Goal: Information Seeking & Learning: Learn about a topic

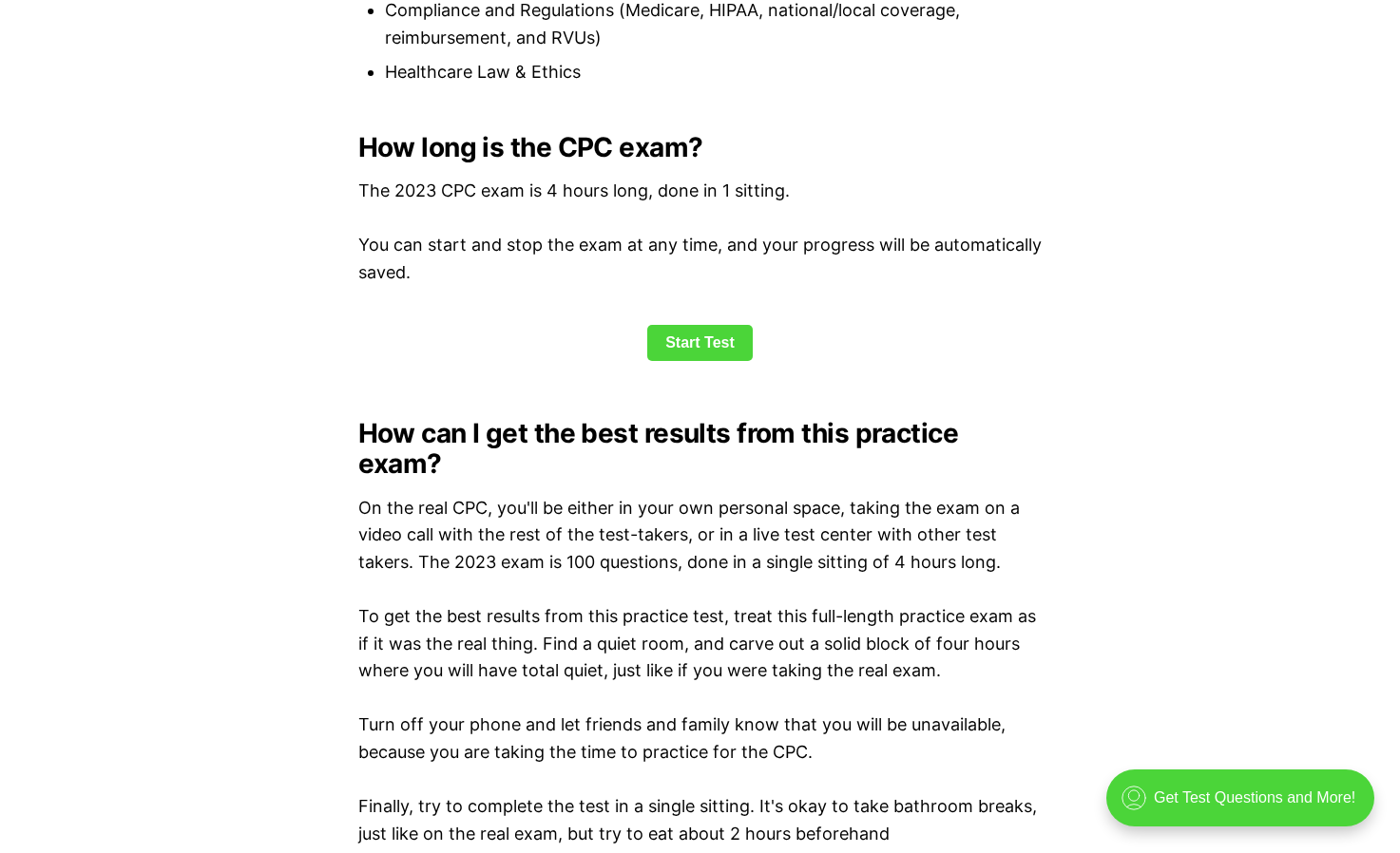
scroll to position [2469, 0]
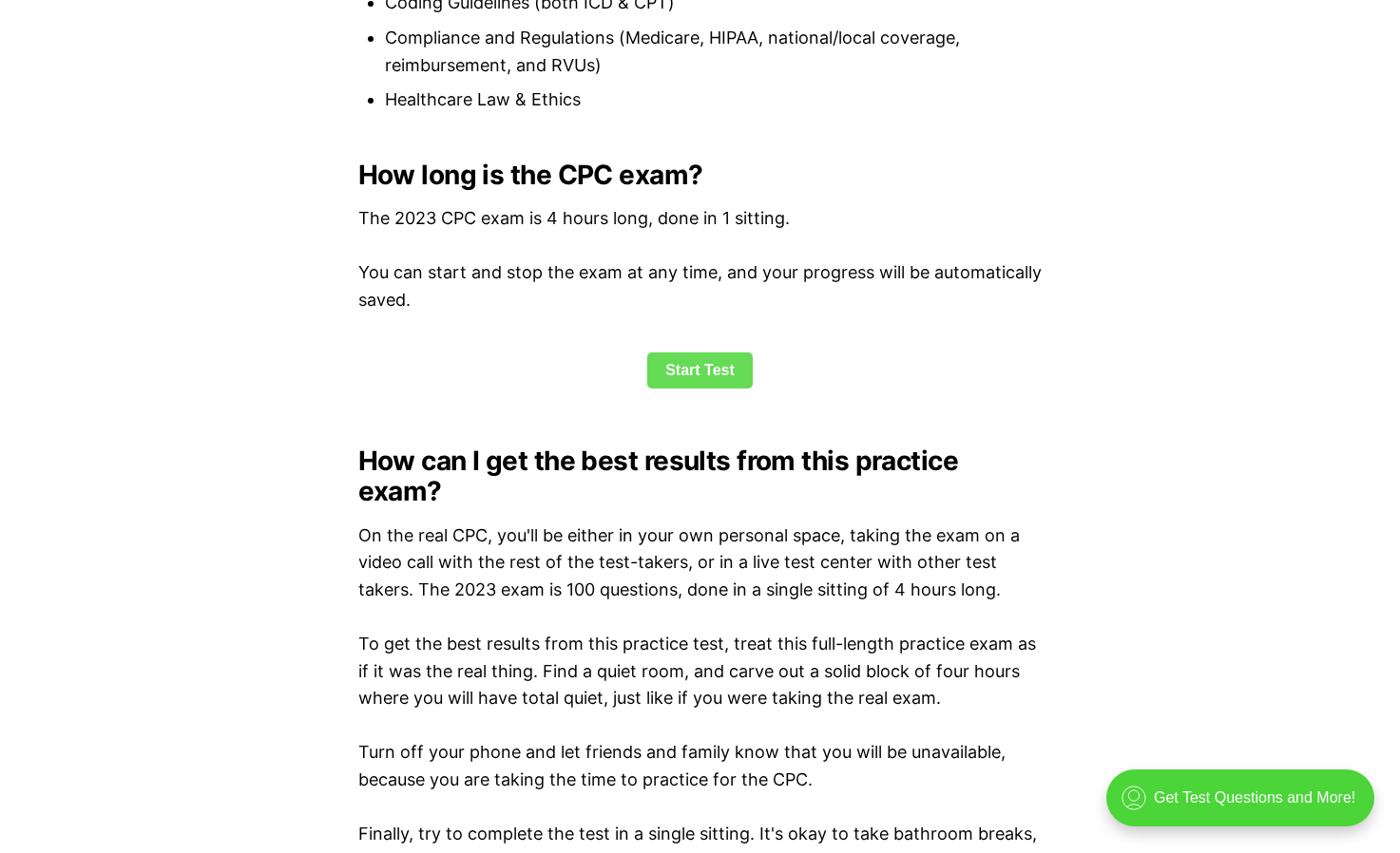
click at [688, 381] on link "Start Test" at bounding box center [700, 370] width 105 height 36
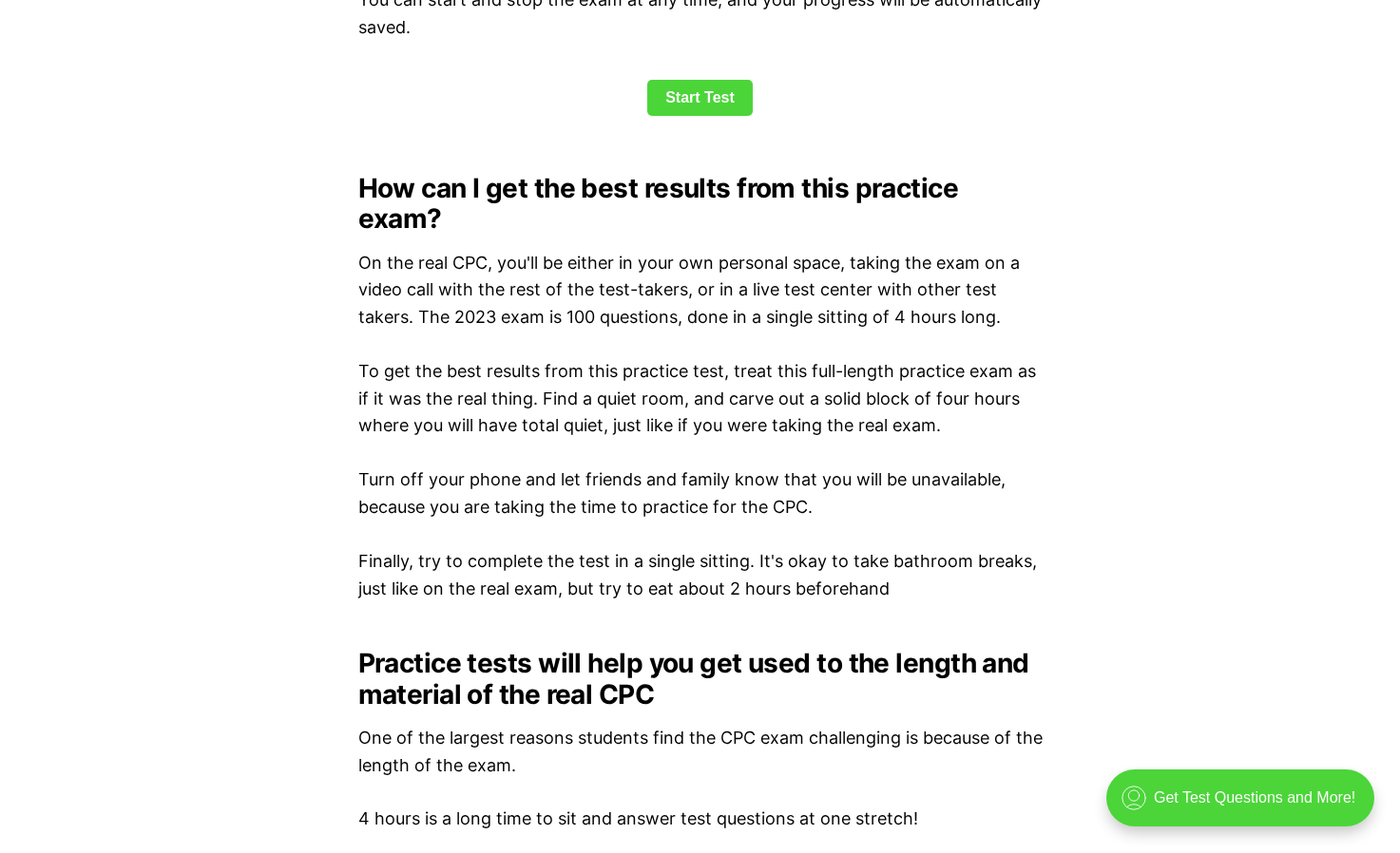
scroll to position [2738, 0]
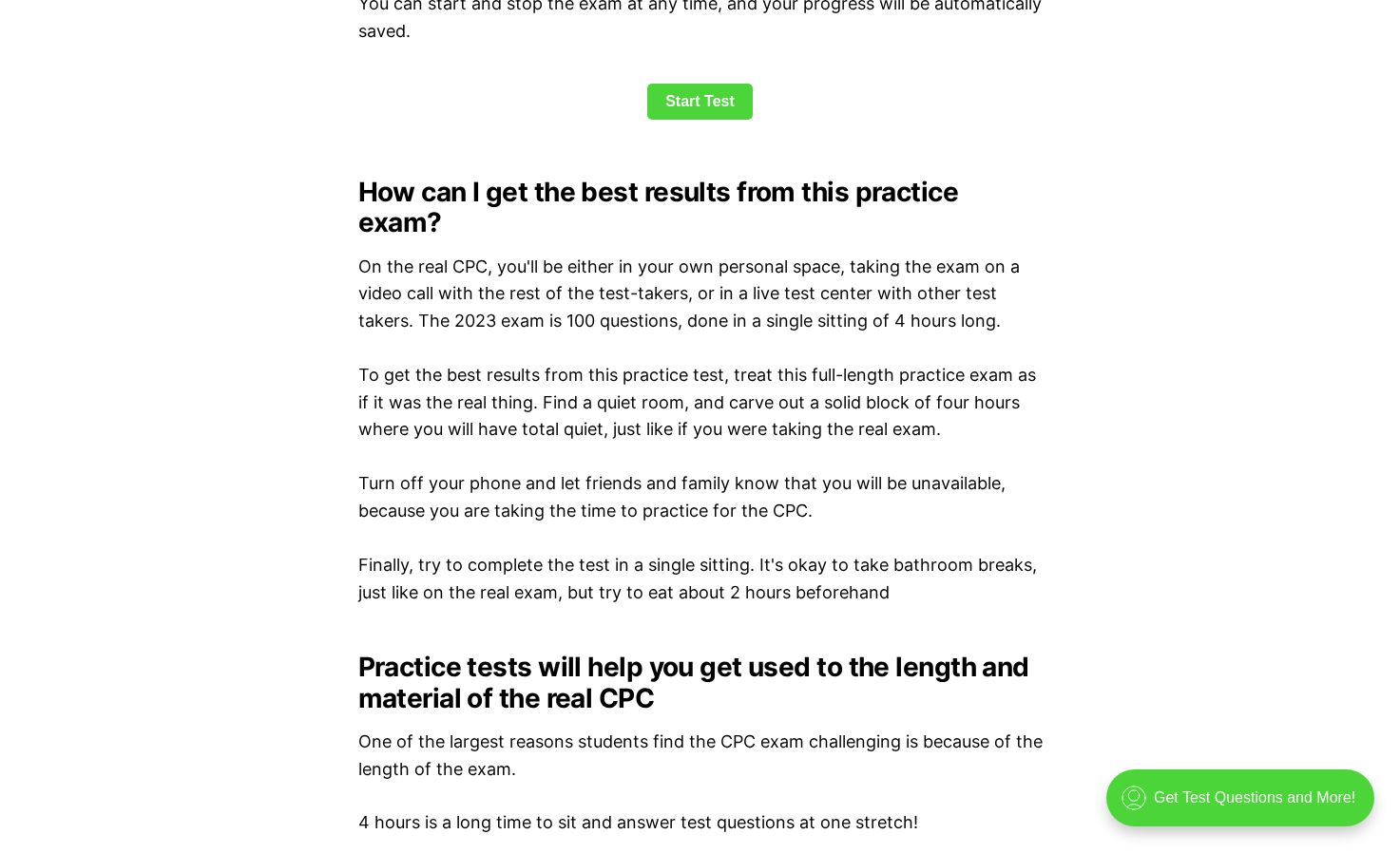
scroll to position [2469, 0]
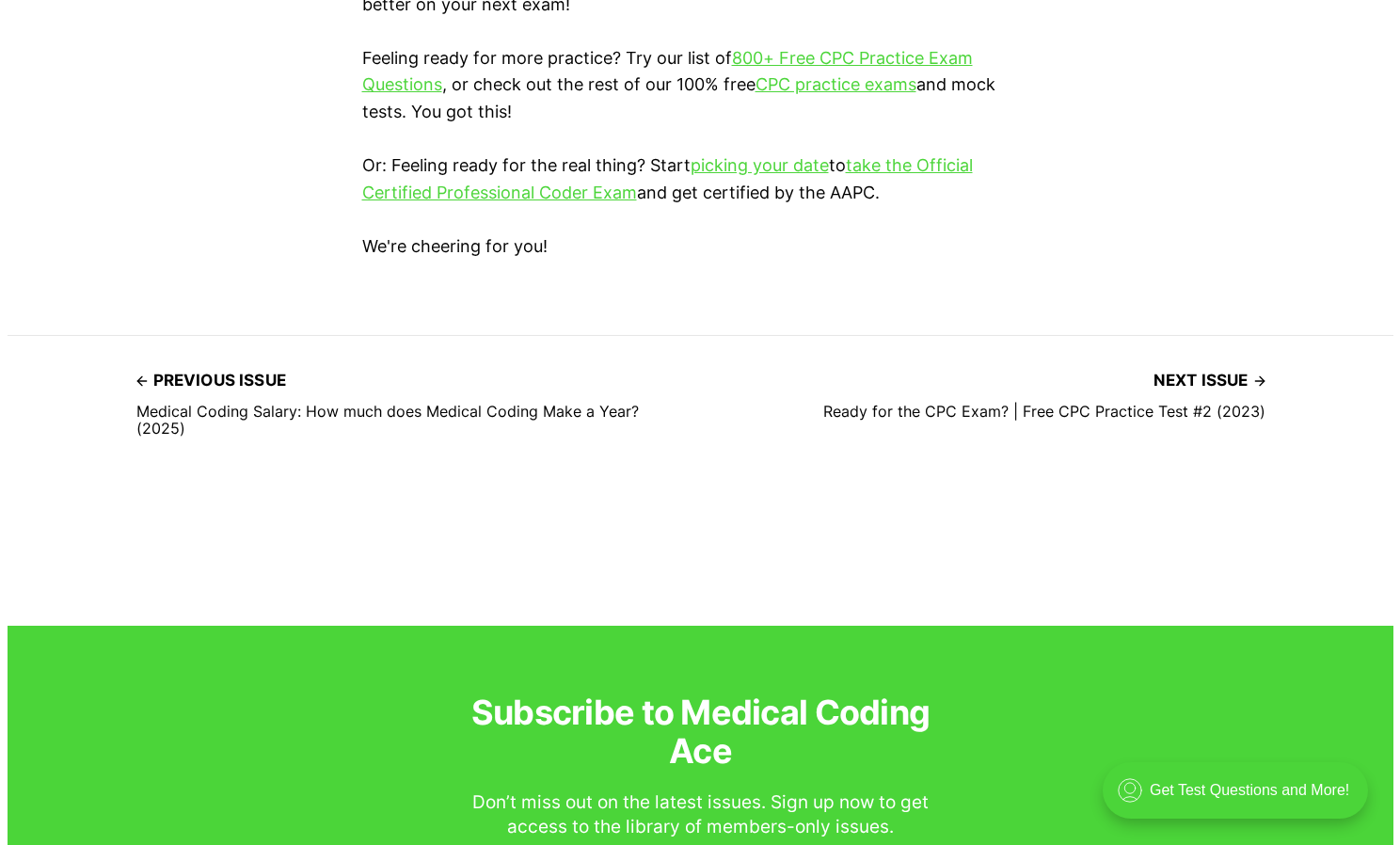
scroll to position [5739, 0]
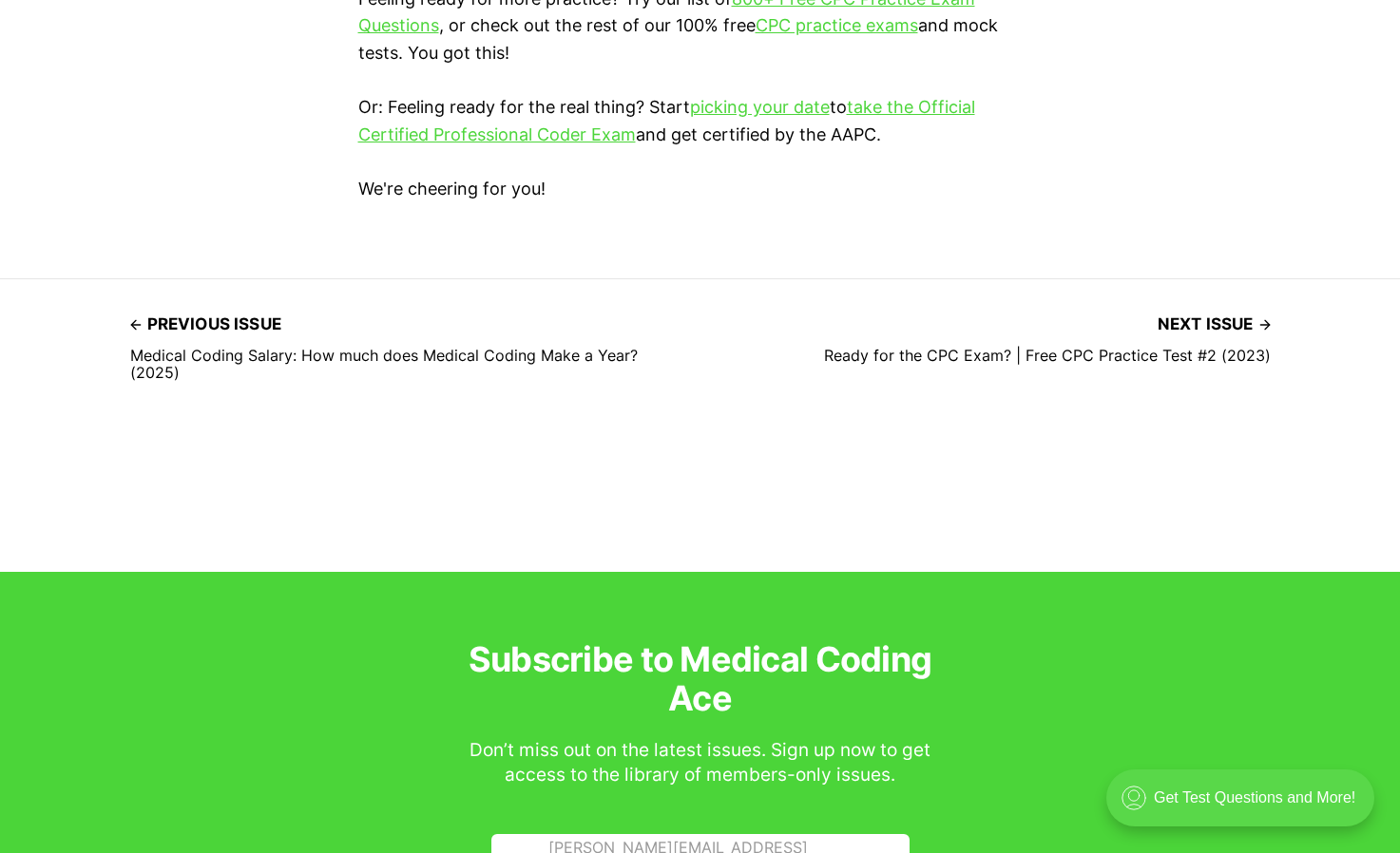
click at [1187, 797] on div ".cls-1{fill:none;stroke:currentColor;stroke-linecap:round;stroke-linejoin:round…" at bounding box center [1240, 798] width 268 height 57
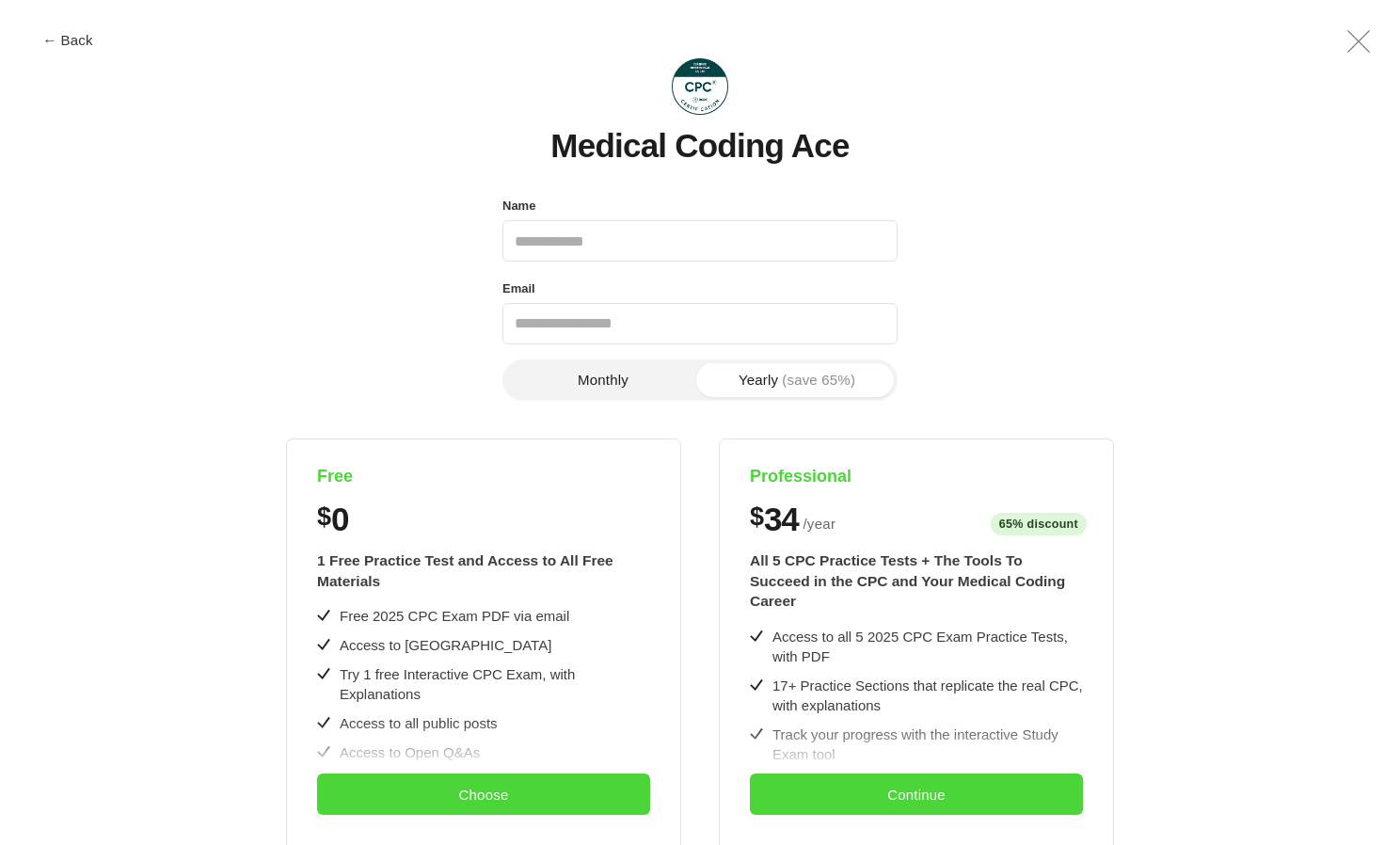
scroll to position [0, 0]
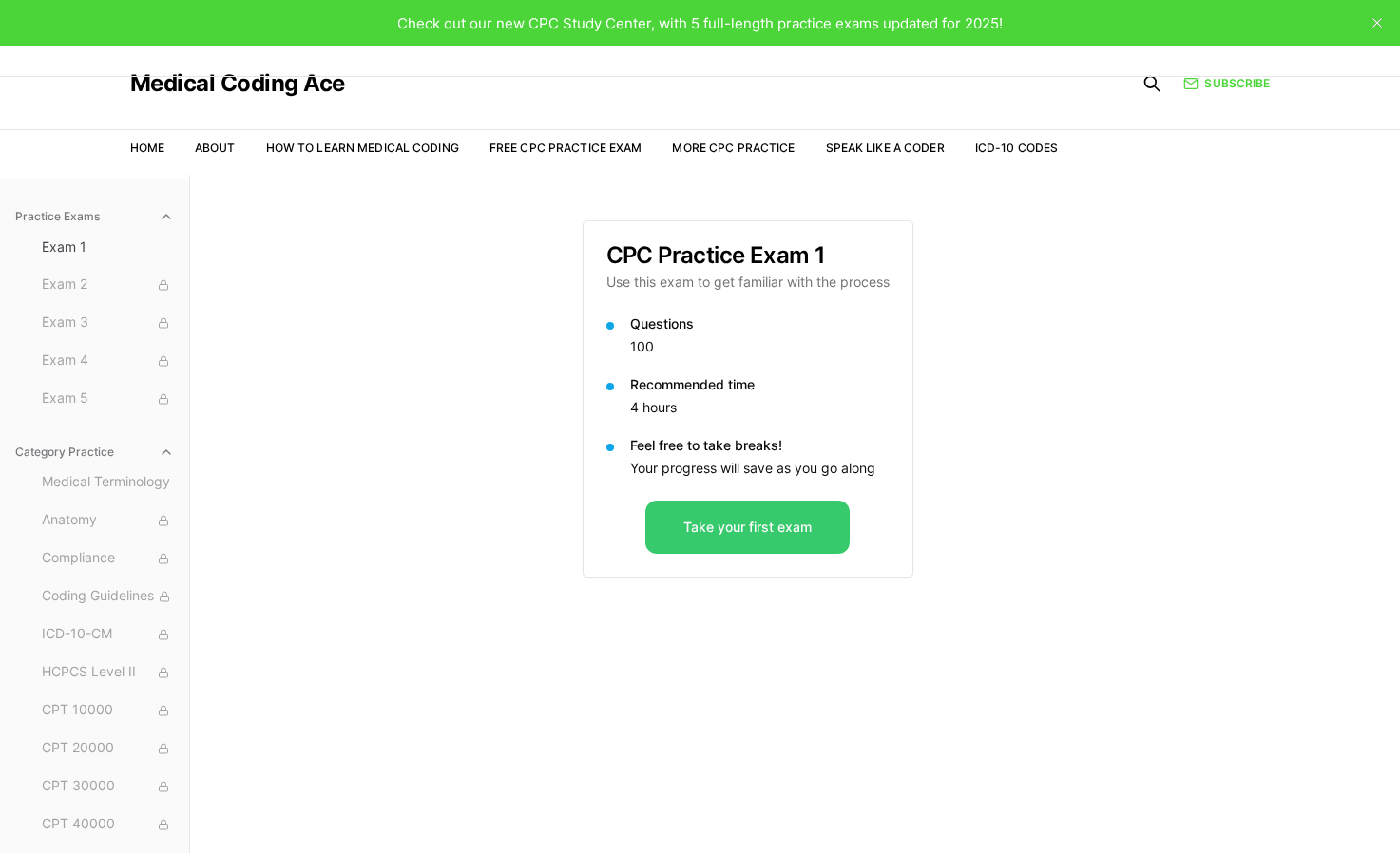
click at [725, 543] on button "Take your first exam" at bounding box center [747, 527] width 204 height 53
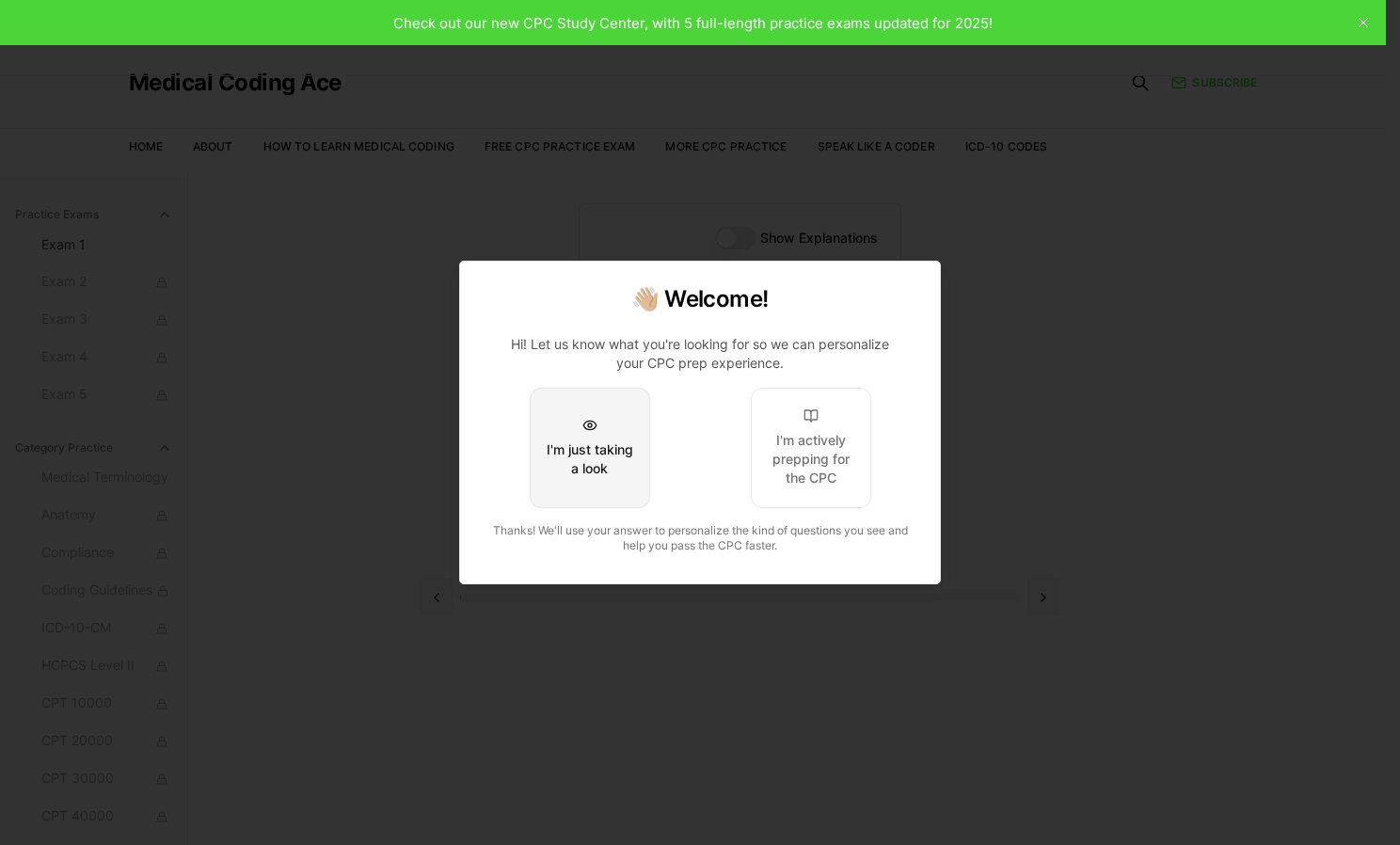
click at [587, 469] on div "I'm just taking a look" at bounding box center [590, 459] width 88 height 38
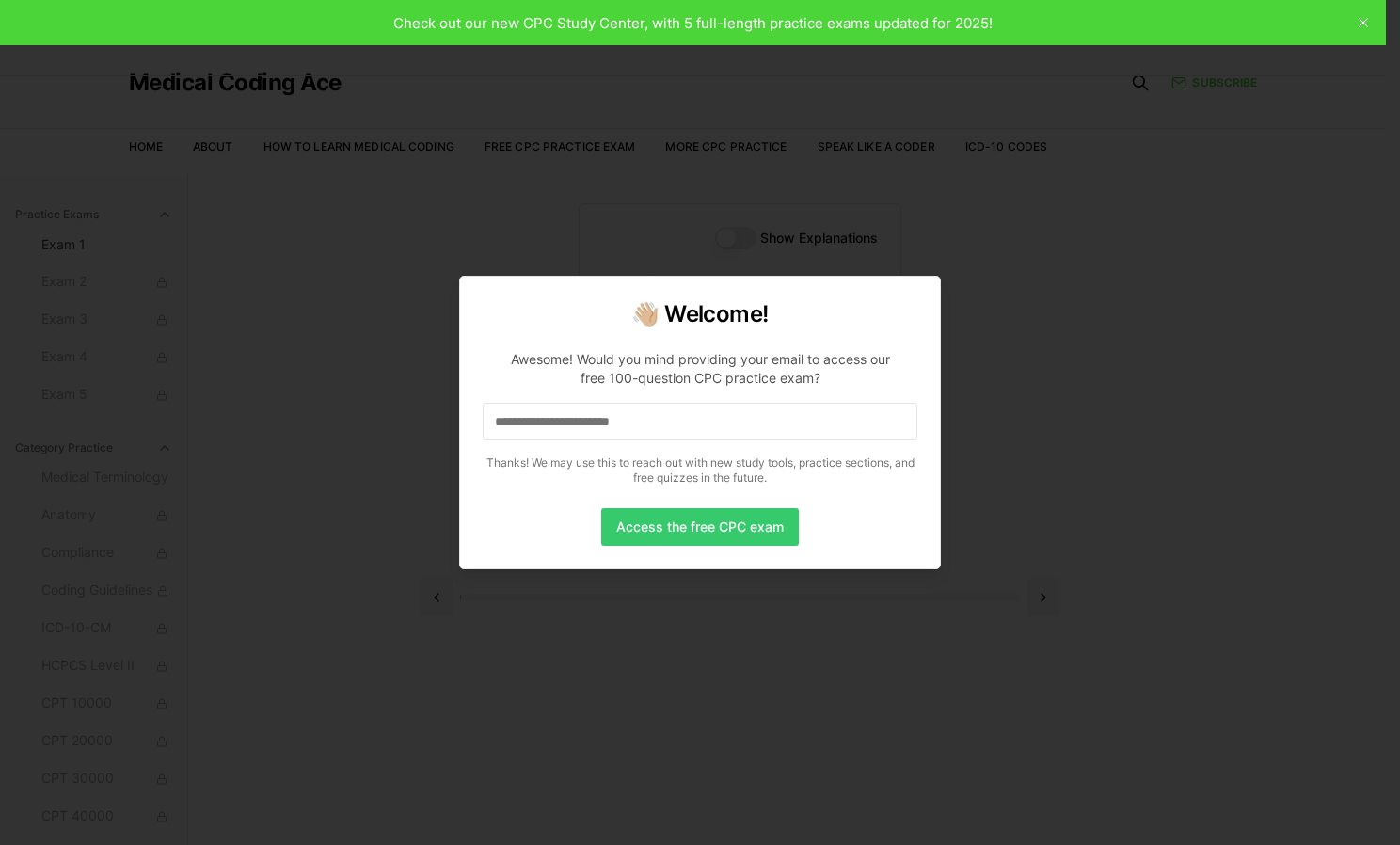
click at [639, 529] on button "Access the free CPC exam" at bounding box center [700, 527] width 198 height 38
click at [754, 427] on input at bounding box center [700, 422] width 435 height 38
click at [704, 533] on button "Access the free CPC exam" at bounding box center [700, 527] width 198 height 38
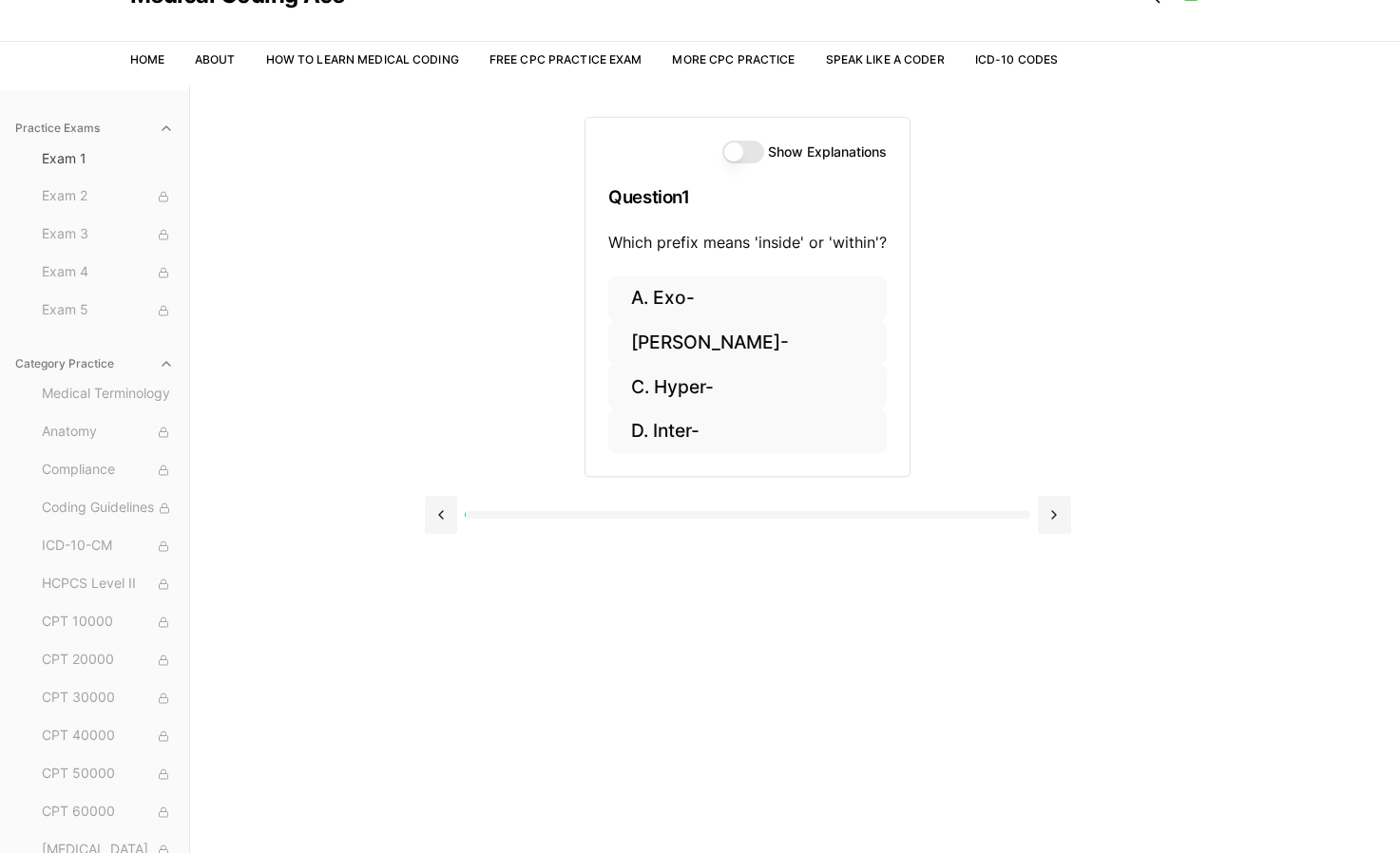
scroll to position [175, 0]
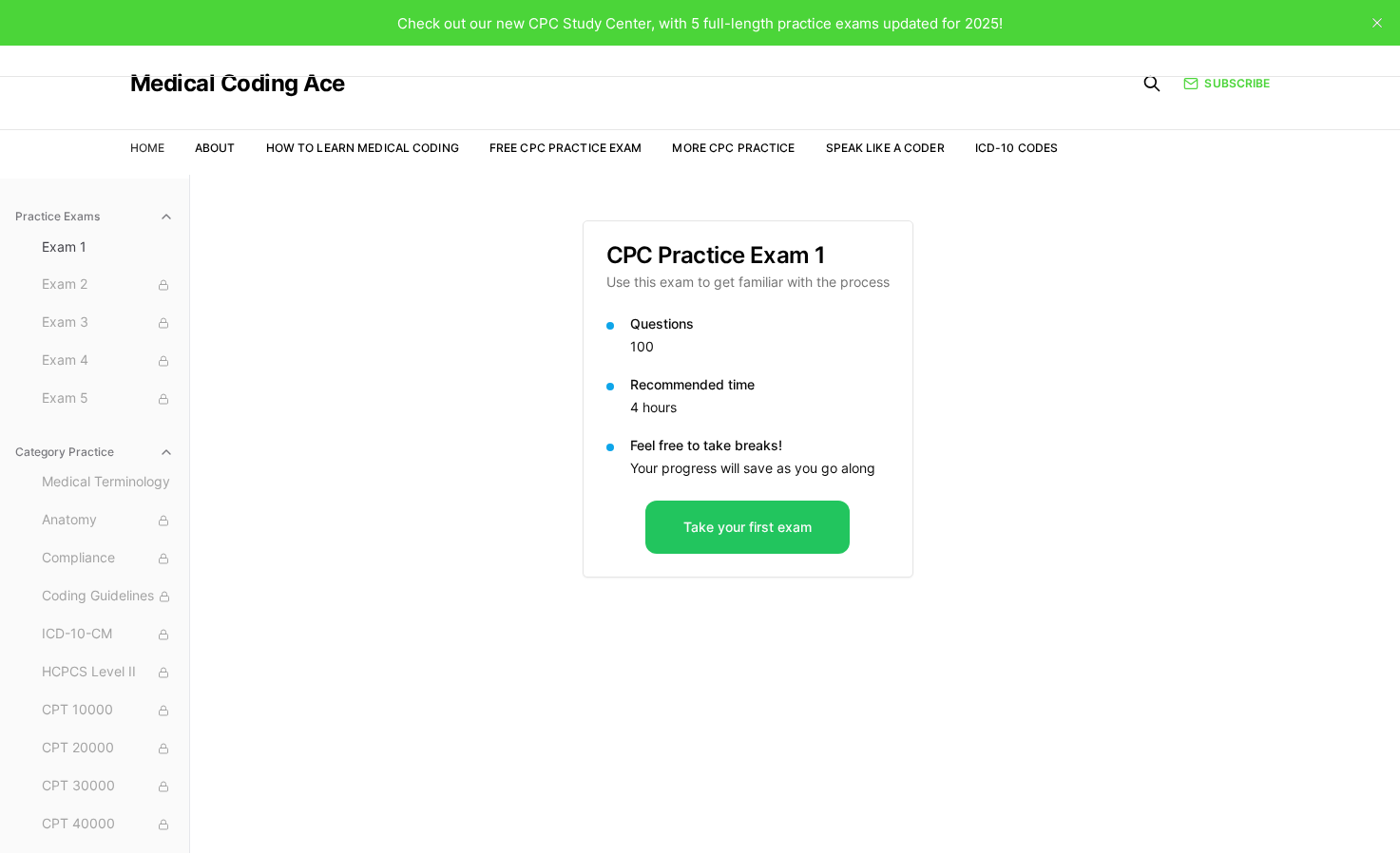
click at [144, 152] on link "Home" at bounding box center [147, 147] width 34 height 14
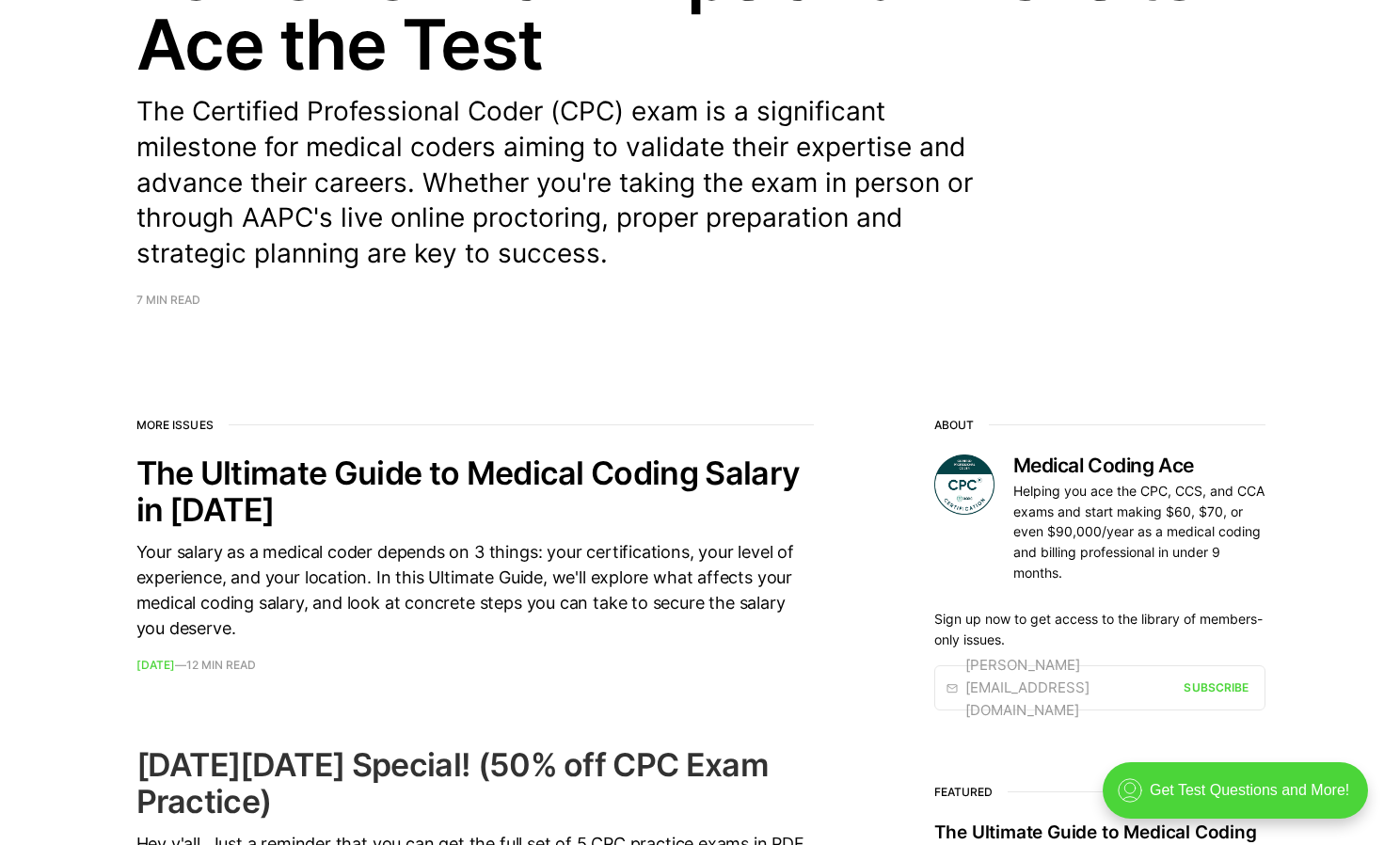
scroll to position [94, 0]
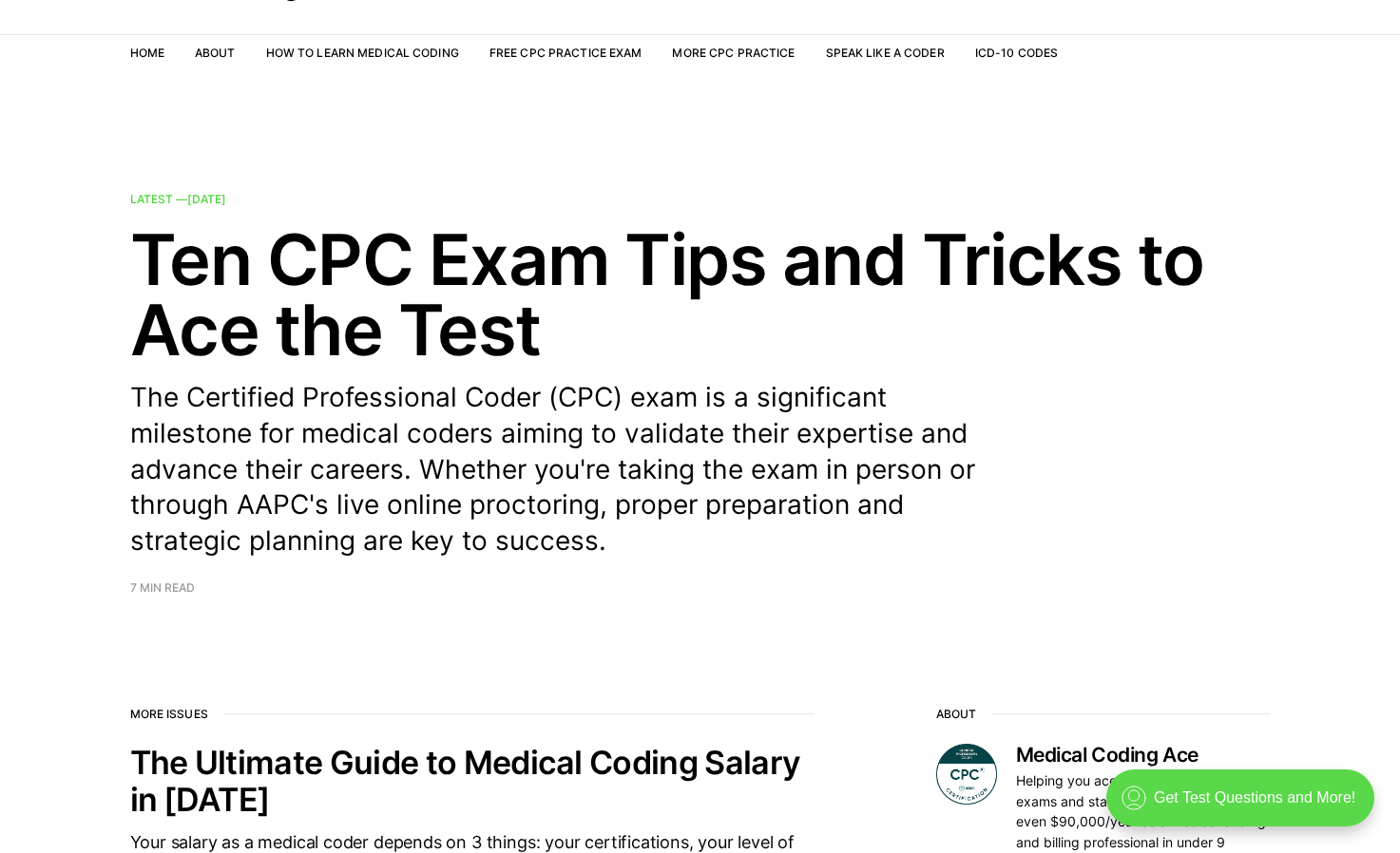
click at [1263, 804] on div ".cls-1{fill:none;stroke:currentColor;stroke-linecap:round;stroke-linejoin:round…" at bounding box center [1240, 798] width 268 height 57
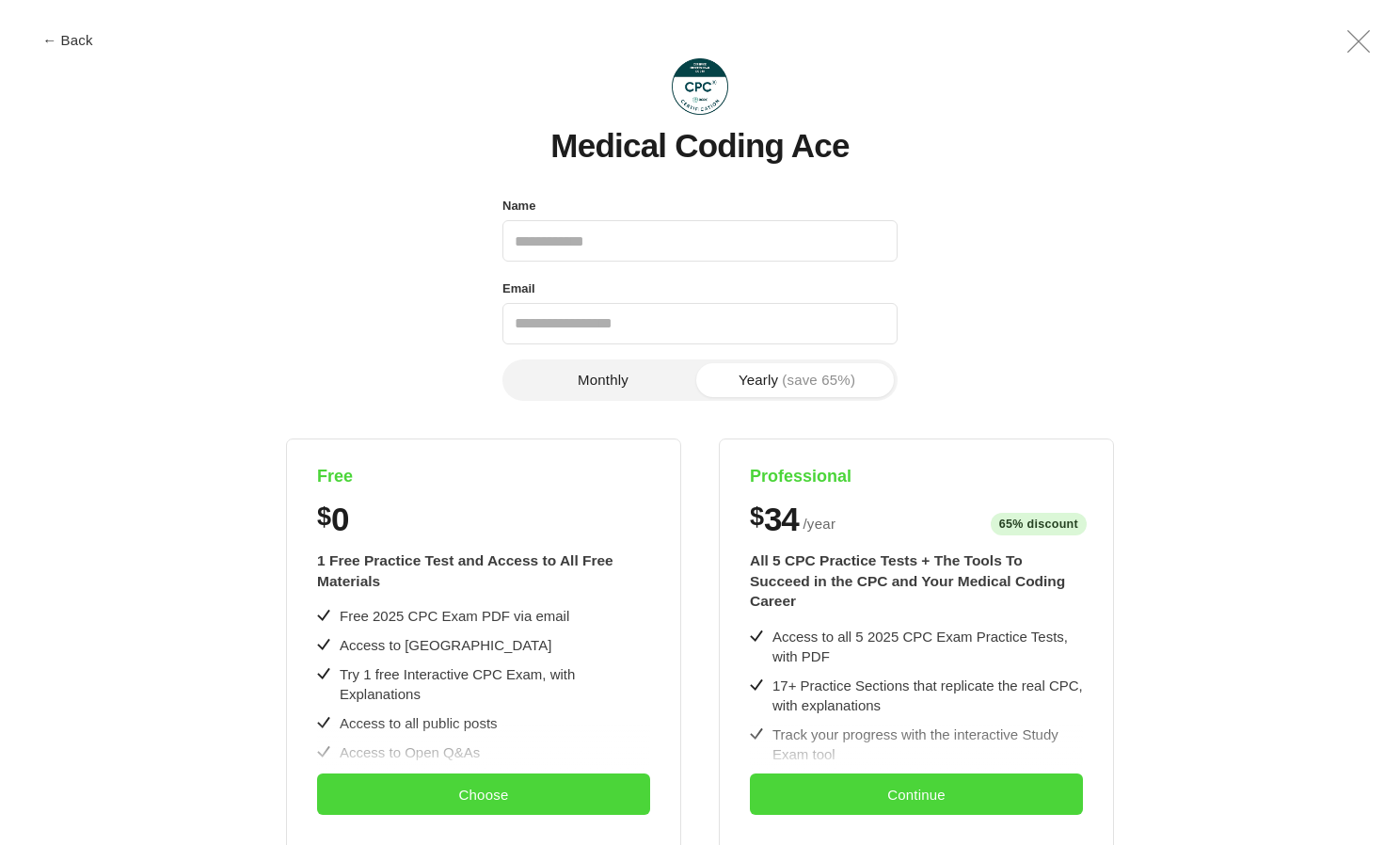
scroll to position [0, 0]
